Goal: Check status: Check status

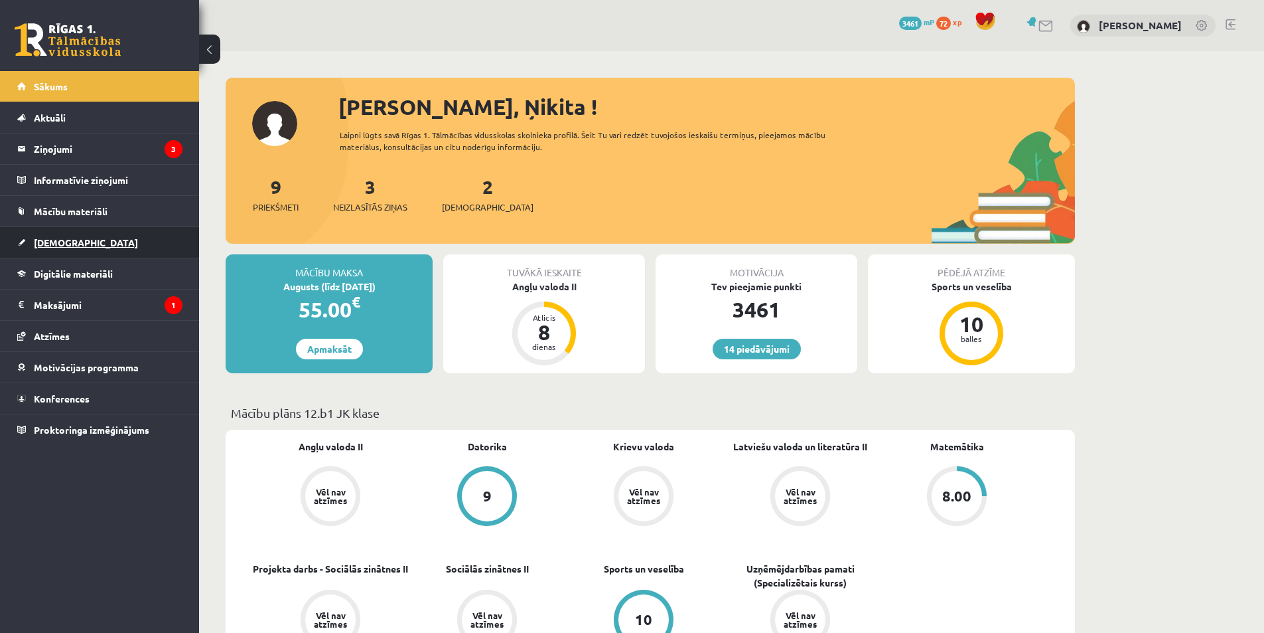
click at [64, 238] on span "[DEMOGRAPHIC_DATA]" at bounding box center [86, 242] width 104 height 12
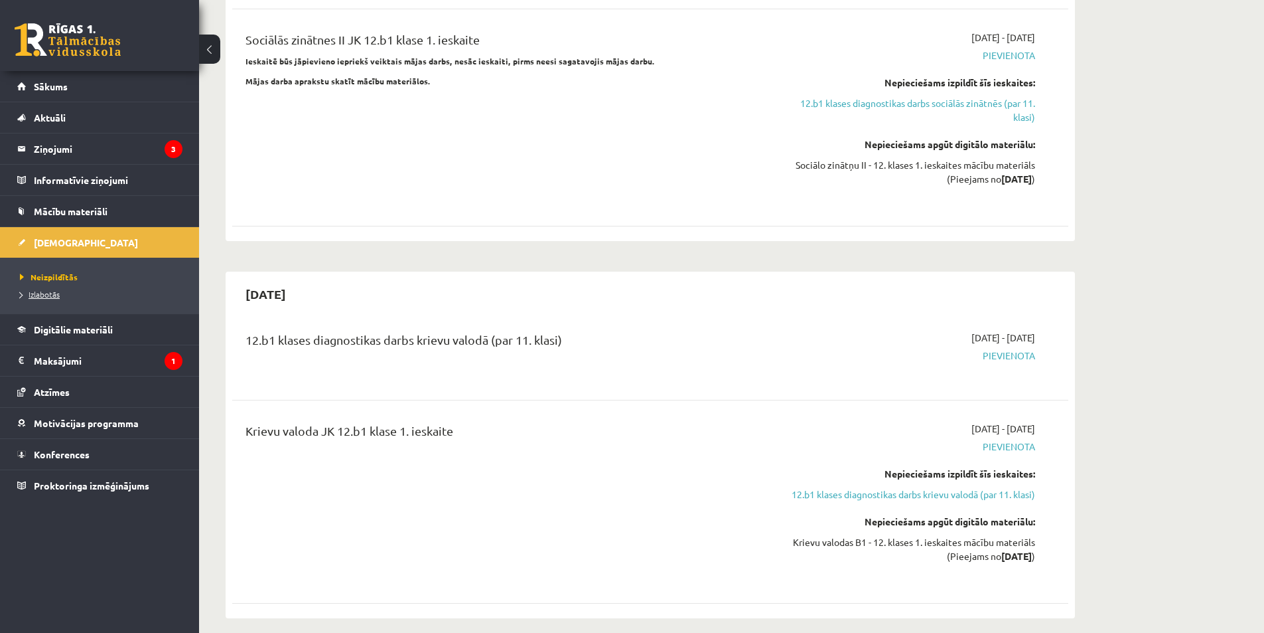
scroll to position [626, 0]
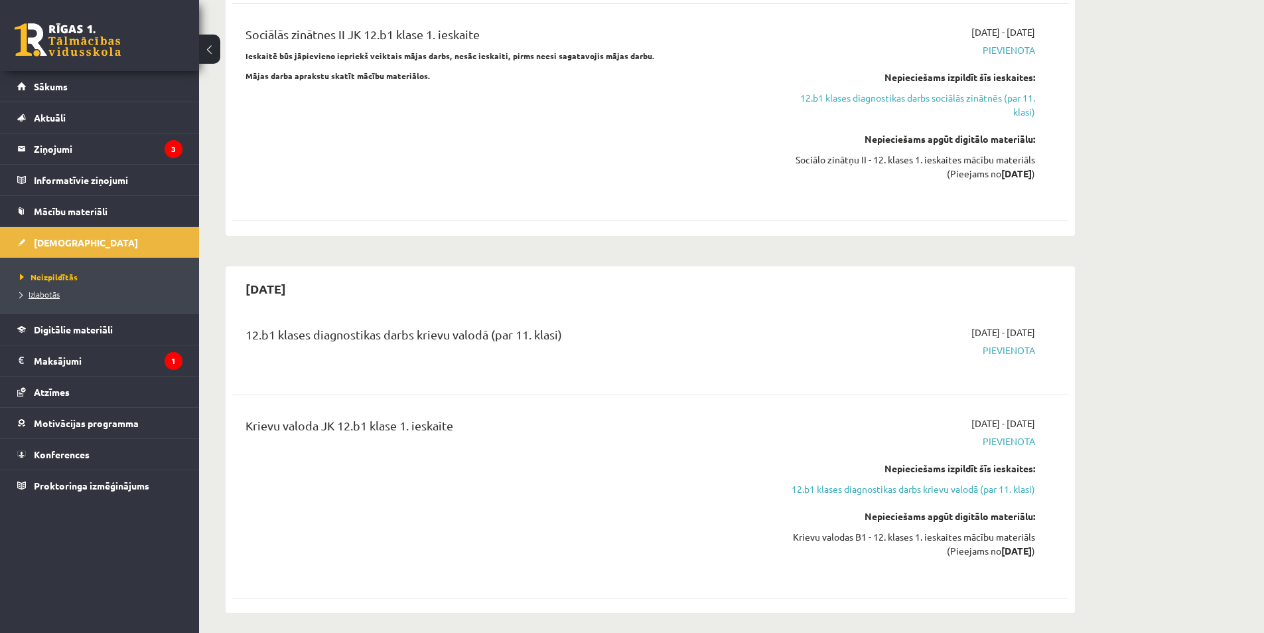
click at [35, 292] on span "Izlabotās" at bounding box center [40, 294] width 40 height 11
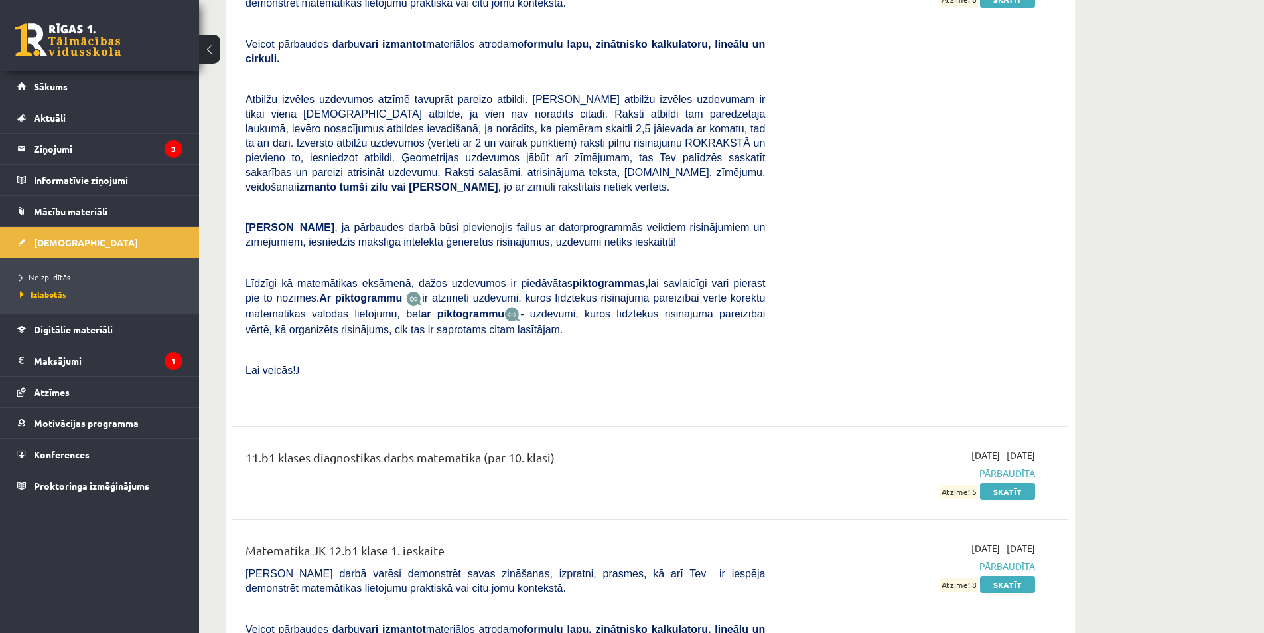
scroll to position [8667, 0]
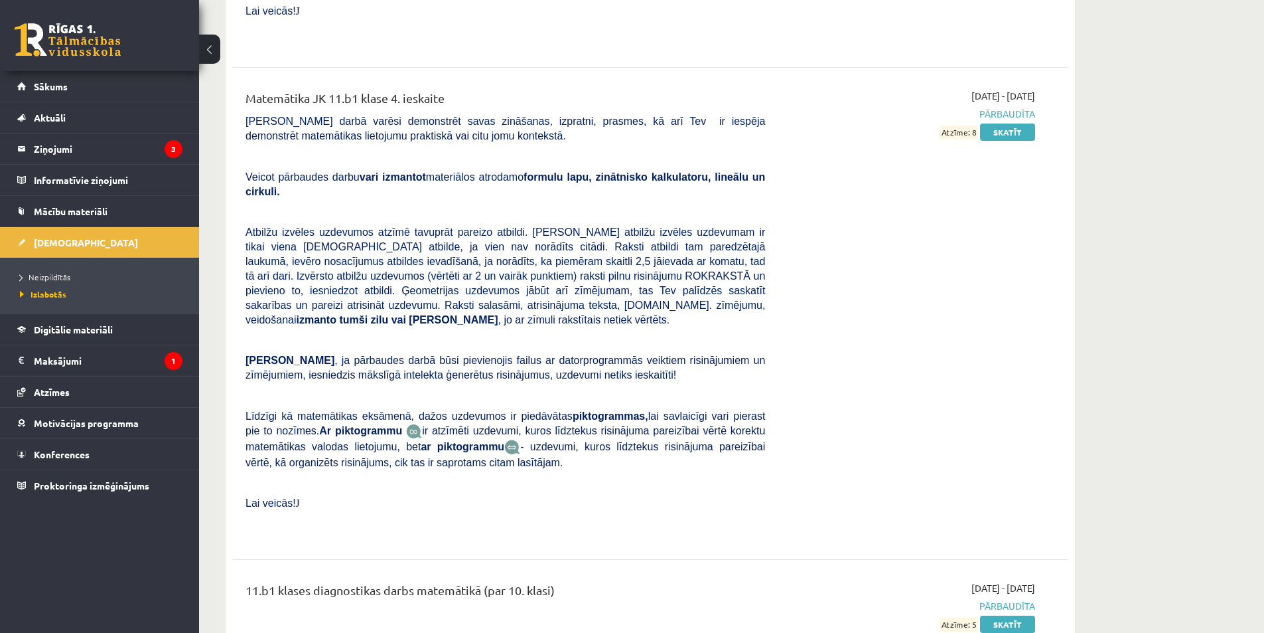
drag, startPoint x: 1021, startPoint y: 346, endPoint x: 1046, endPoint y: 345, distance: 25.3
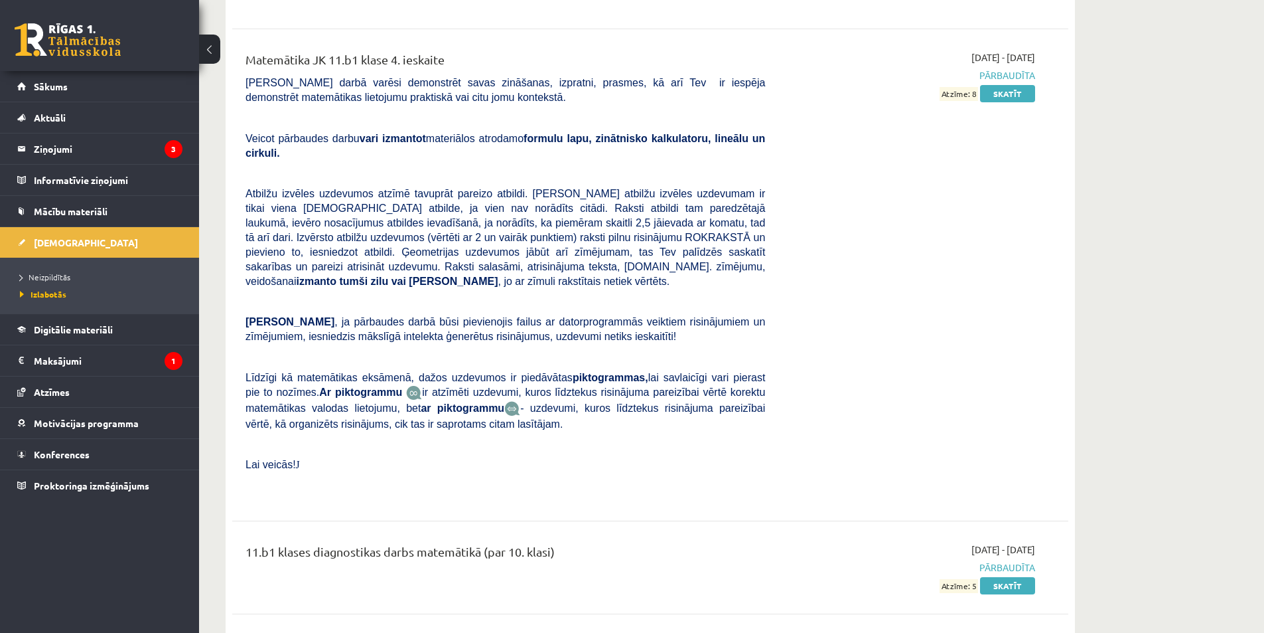
scroll to position [8734, 0]
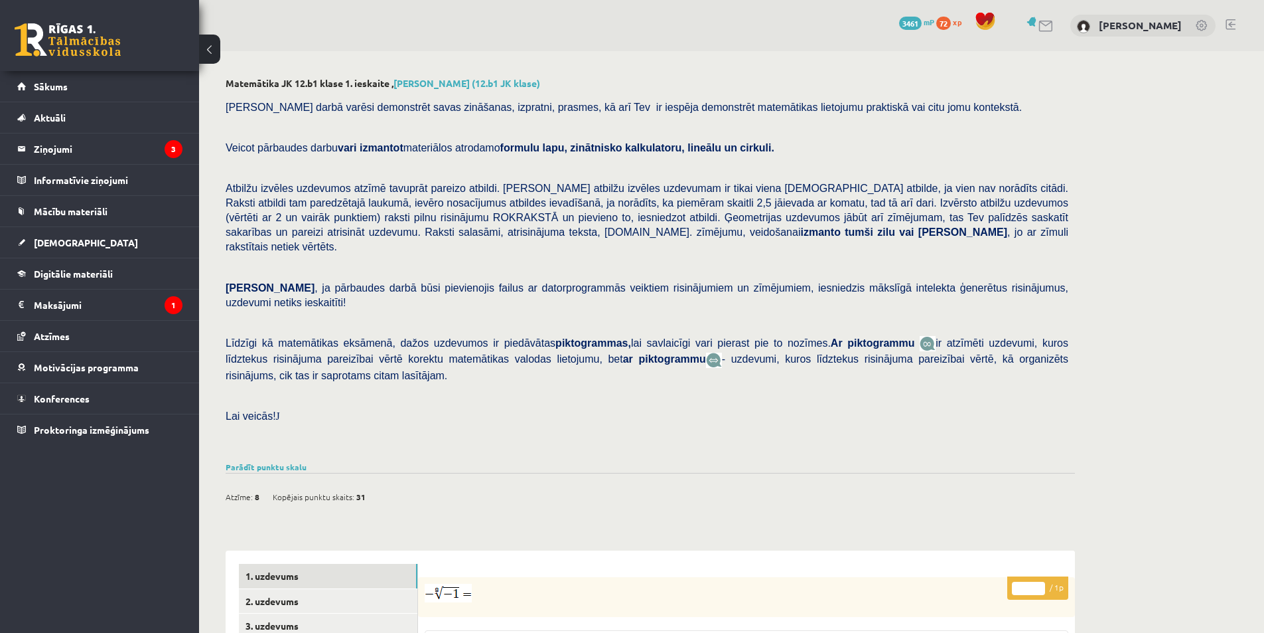
scroll to position [317, 0]
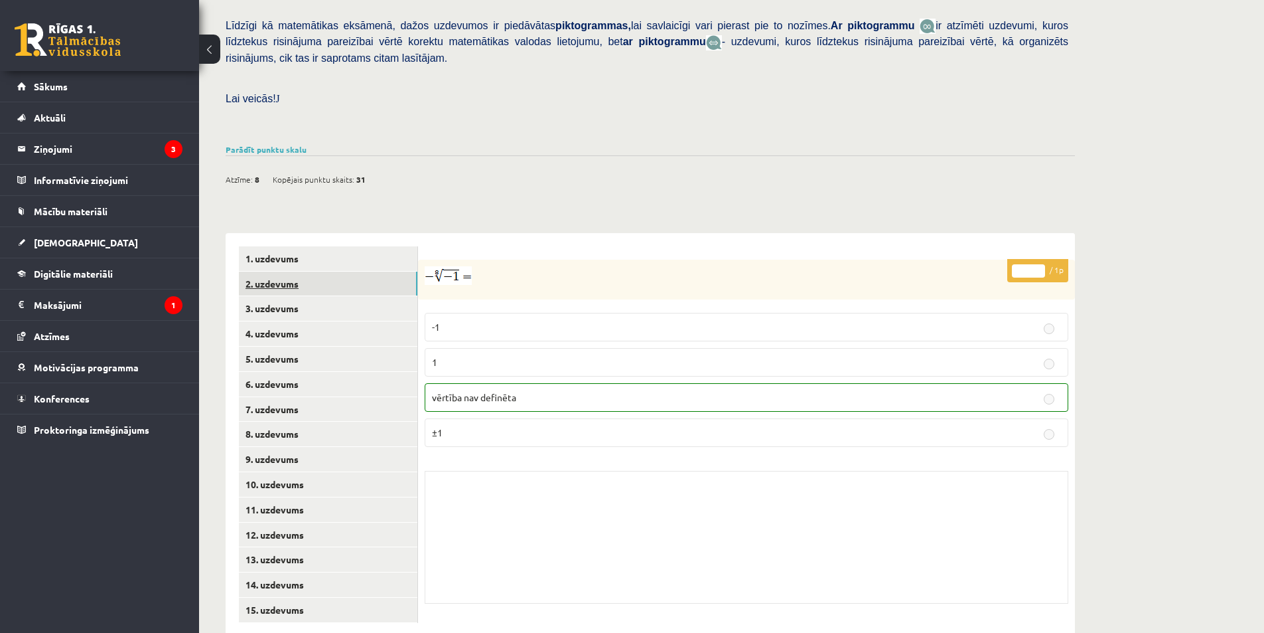
click at [301, 271] on link "2. uzdevums" at bounding box center [328, 283] width 179 height 25
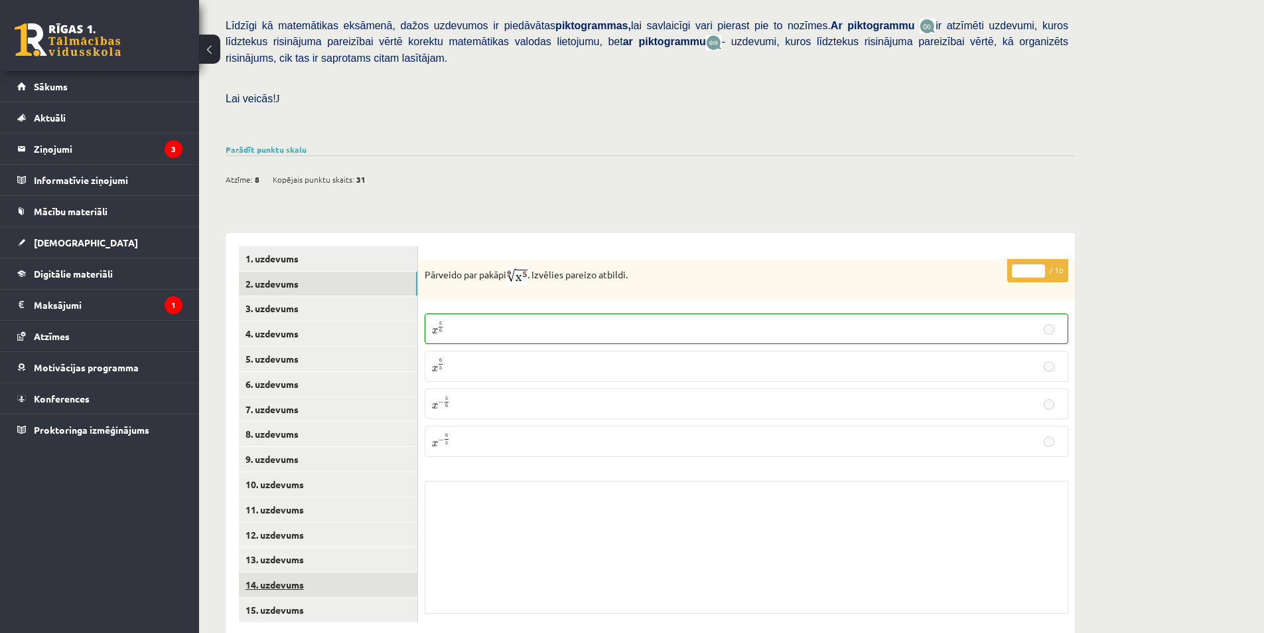
click at [289, 572] on link "14. uzdevums" at bounding box center [328, 584] width 179 height 25
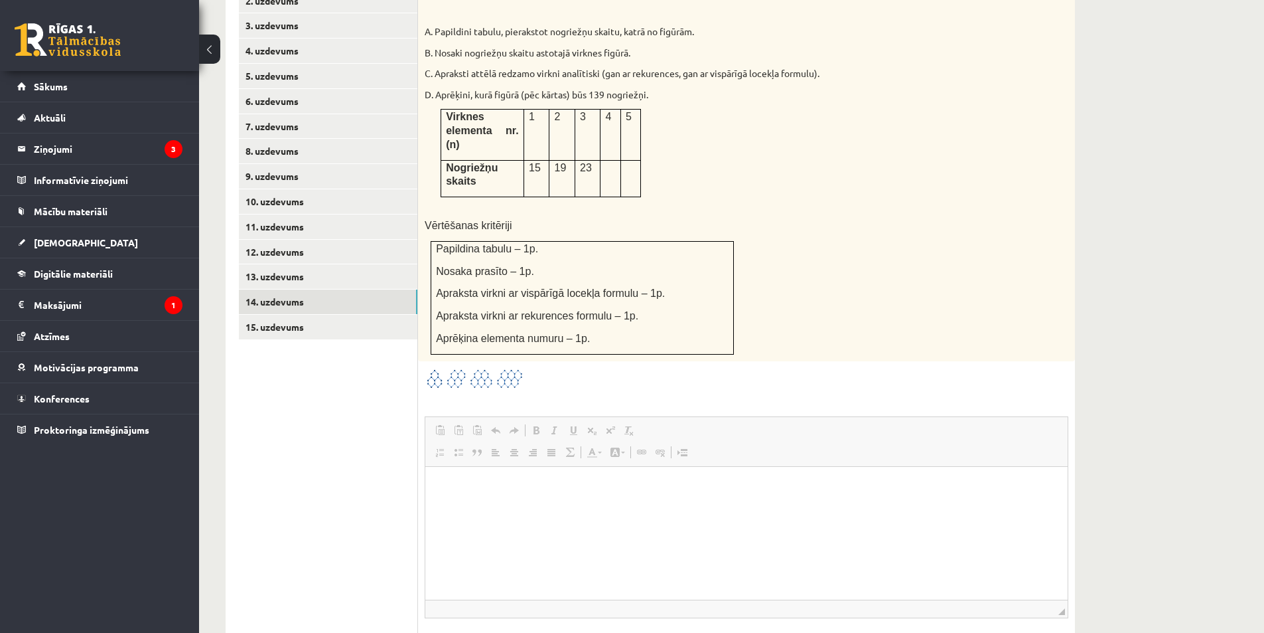
scroll to position [583, 0]
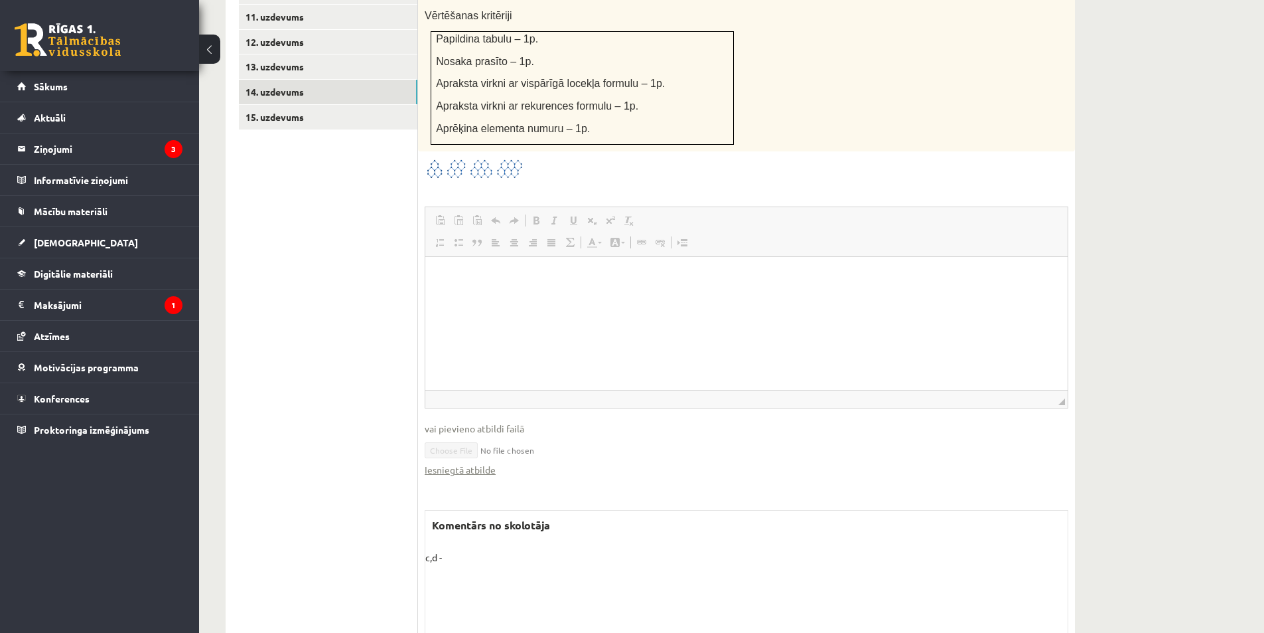
drag, startPoint x: 447, startPoint y: 502, endPoint x: 394, endPoint y: 496, distance: 54.1
click at [409, 500] on div "**********" at bounding box center [651, 201] width 850 height 923
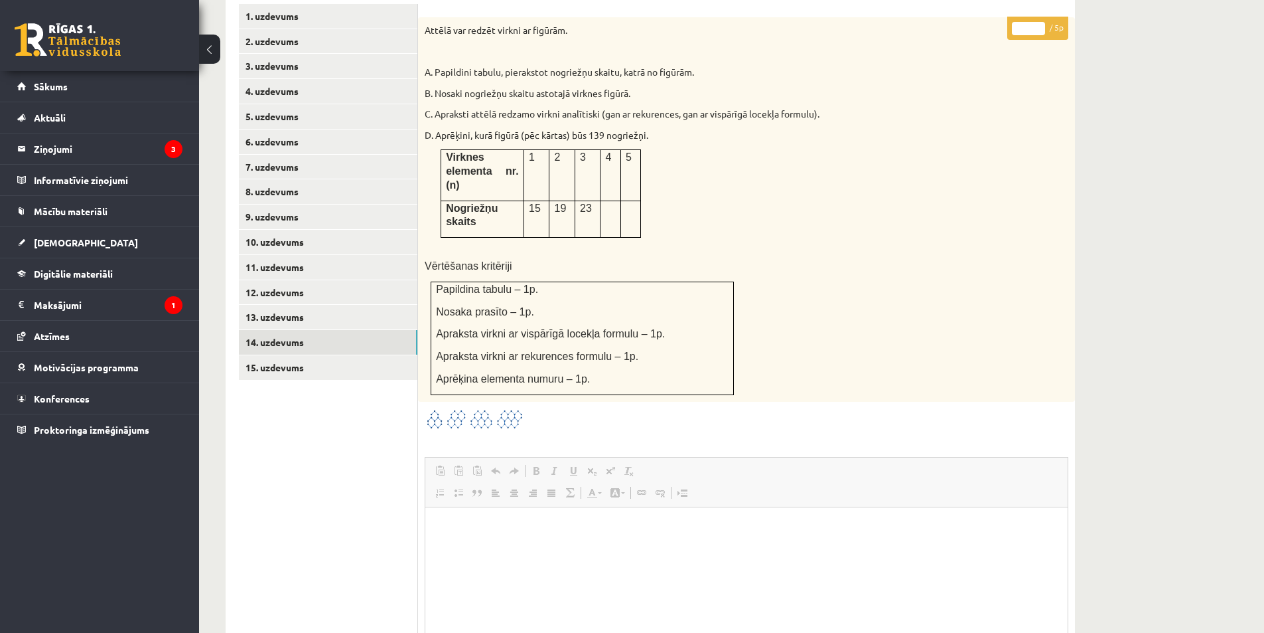
scroll to position [478, 0]
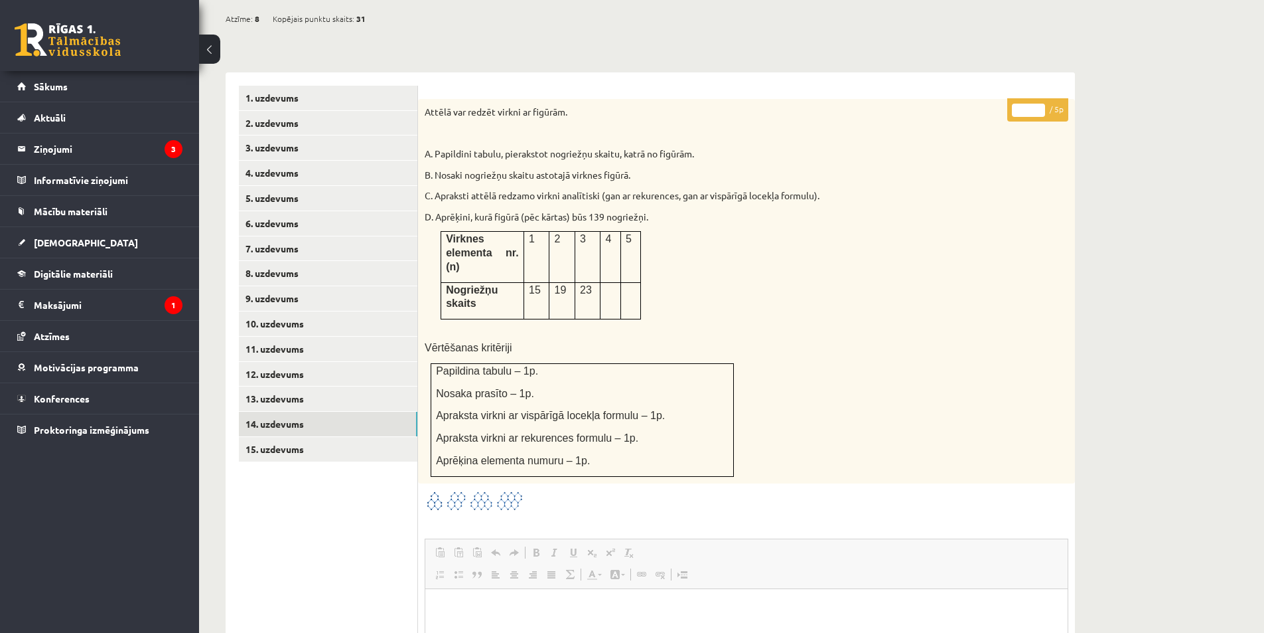
click at [809, 378] on div "Attēlā var redzēt virkni ar figūrām. A. Papildini tabulu, pierakstot nogriežņu …" at bounding box center [746, 291] width 657 height 384
click at [267, 437] on link "15. uzdevums" at bounding box center [328, 449] width 179 height 25
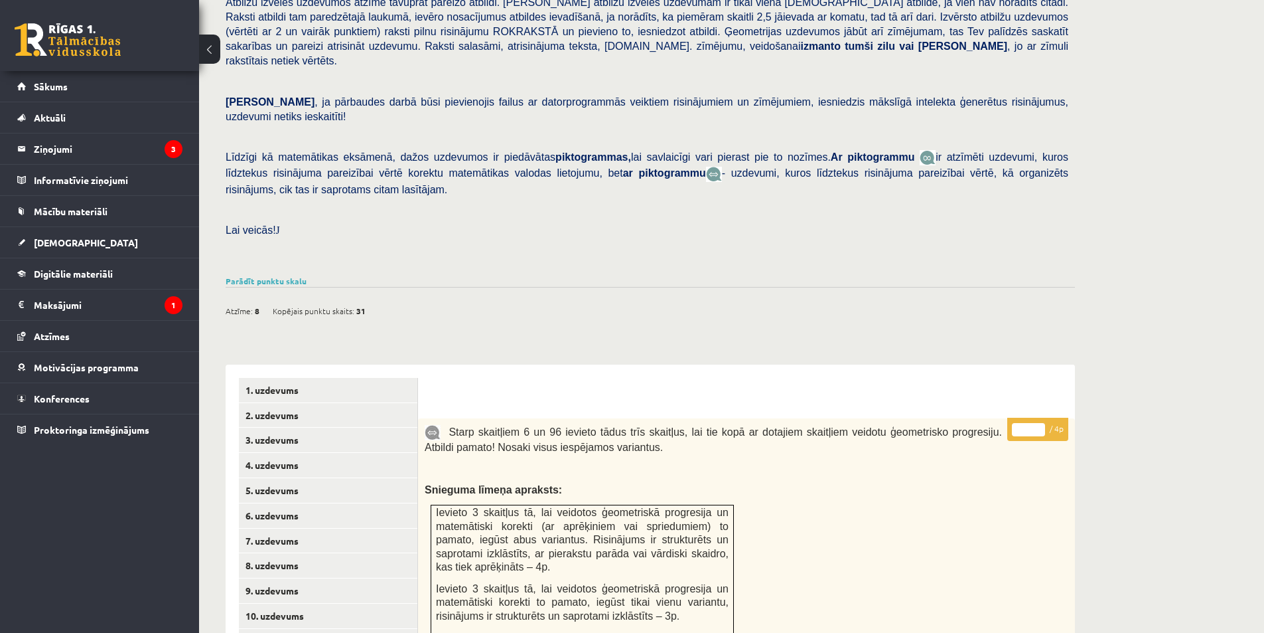
scroll to position [80, 0]
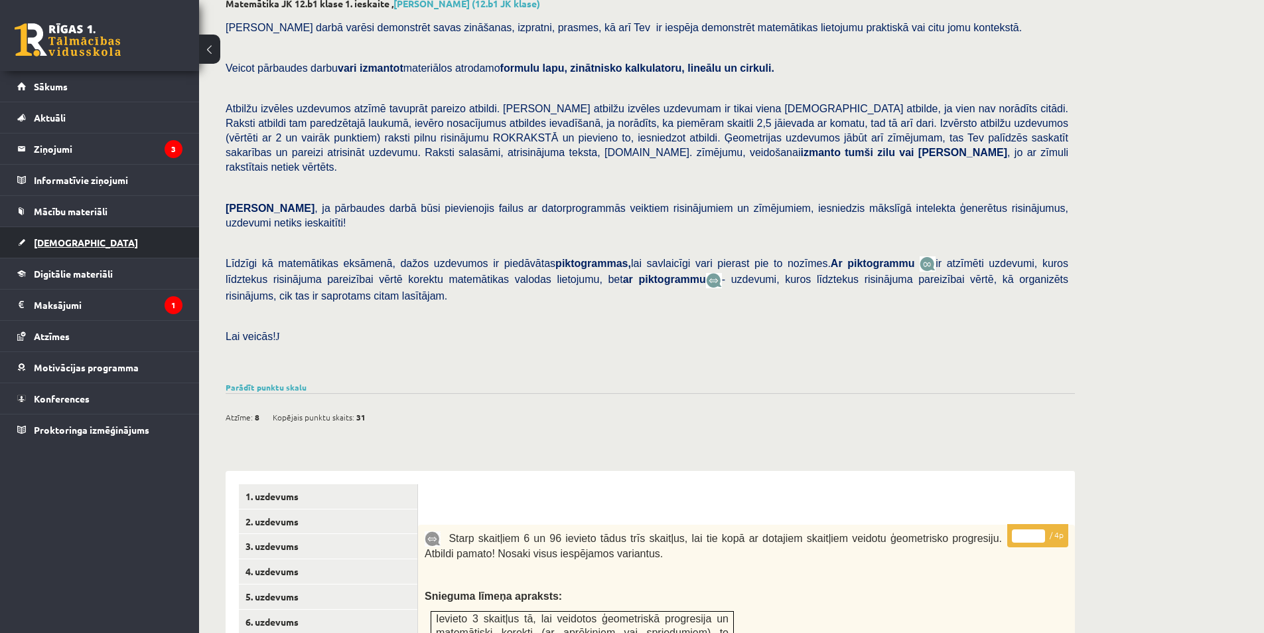
click at [42, 239] on span "[DEMOGRAPHIC_DATA]" at bounding box center [86, 242] width 104 height 12
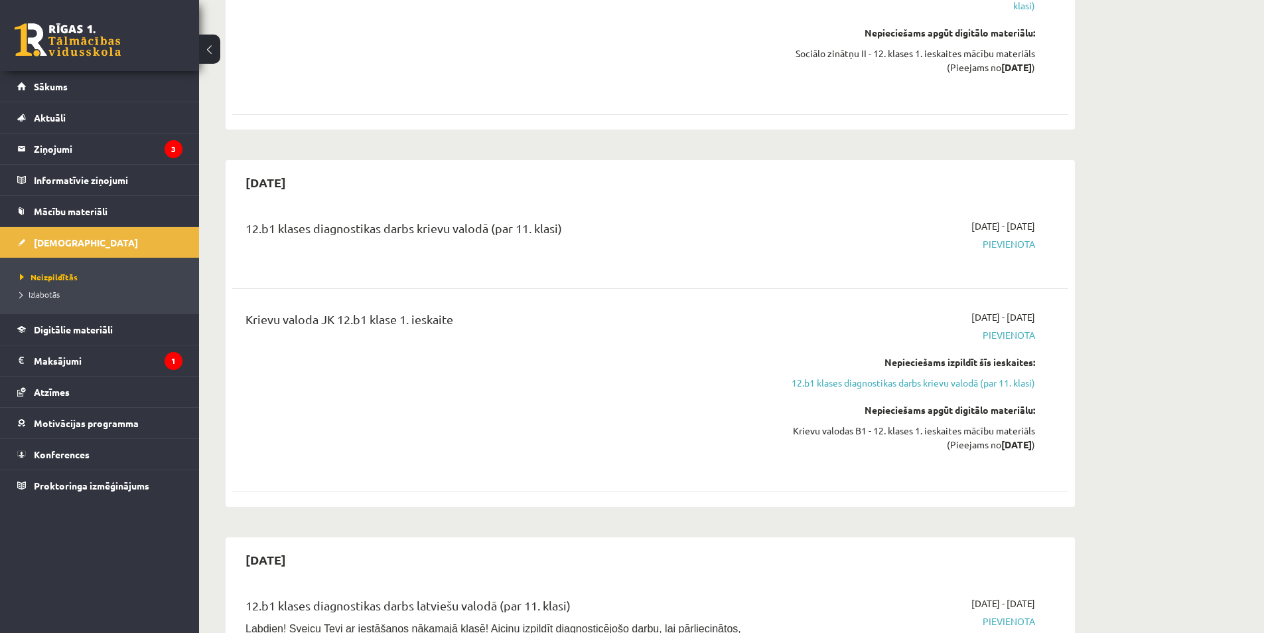
scroll to position [730, 0]
click at [779, 546] on div "[DATE]" at bounding box center [650, 561] width 836 height 31
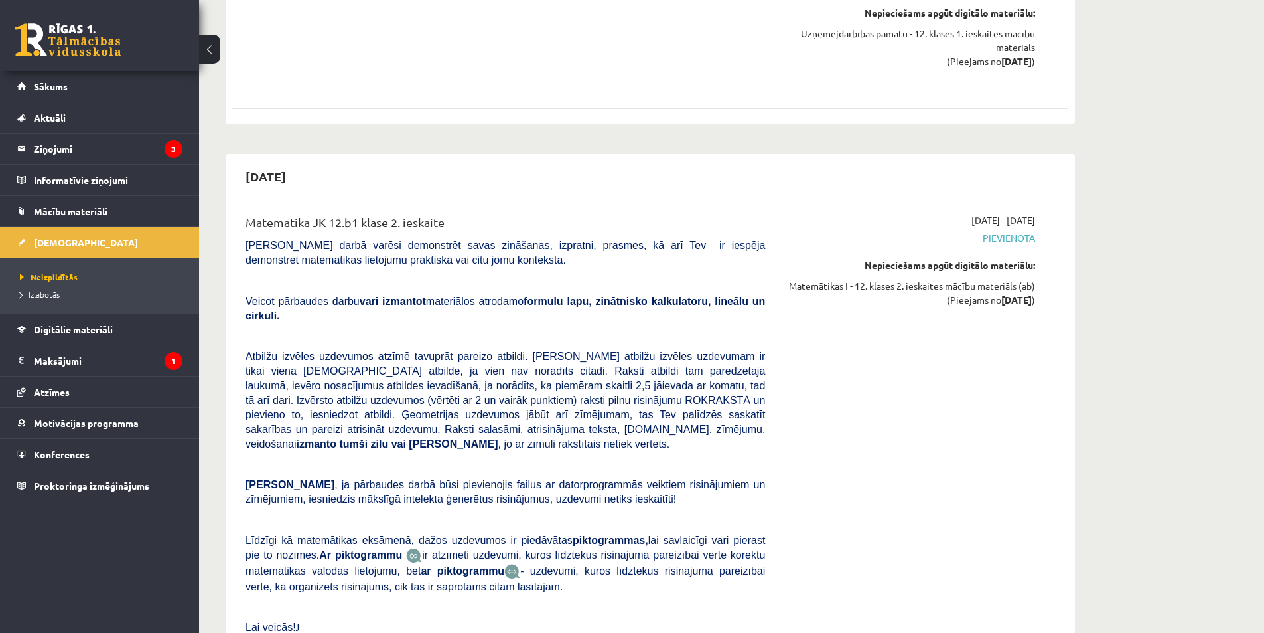
scroll to position [1792, 0]
